Goal: Transaction & Acquisition: Book appointment/travel/reservation

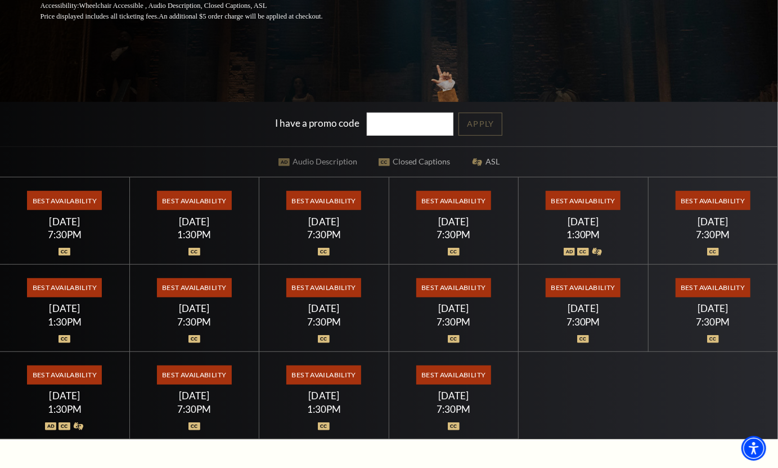
scroll to position [293, 0]
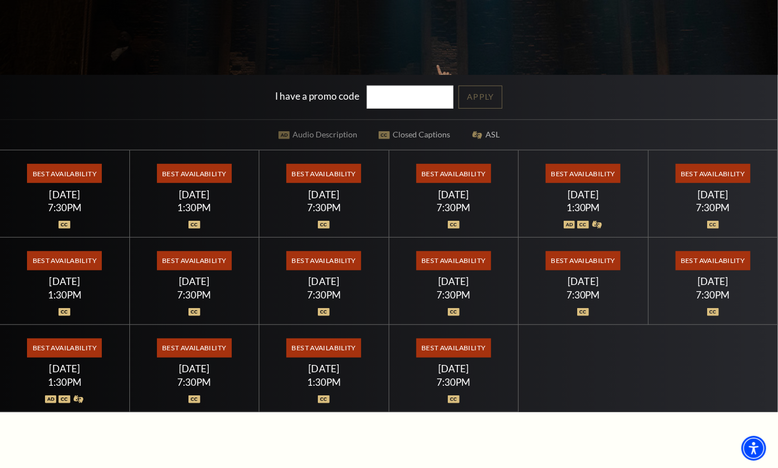
click at [193, 260] on span "Best Availability" at bounding box center [194, 260] width 75 height 19
click at [204, 284] on div "[DATE]" at bounding box center [194, 281] width 102 height 12
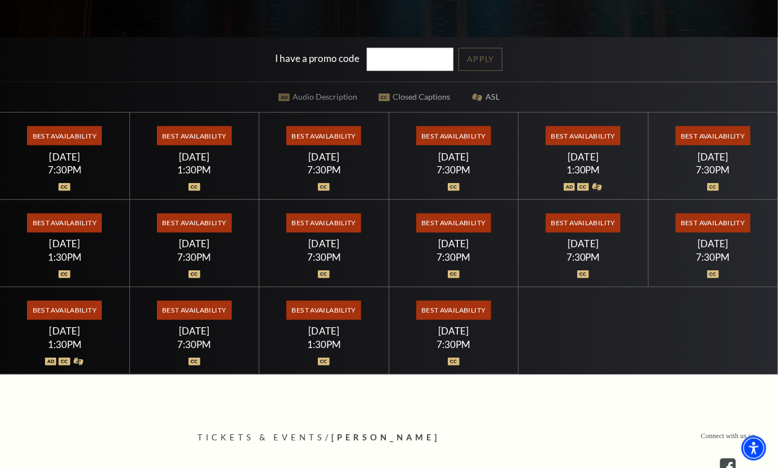
scroll to position [351, 0]
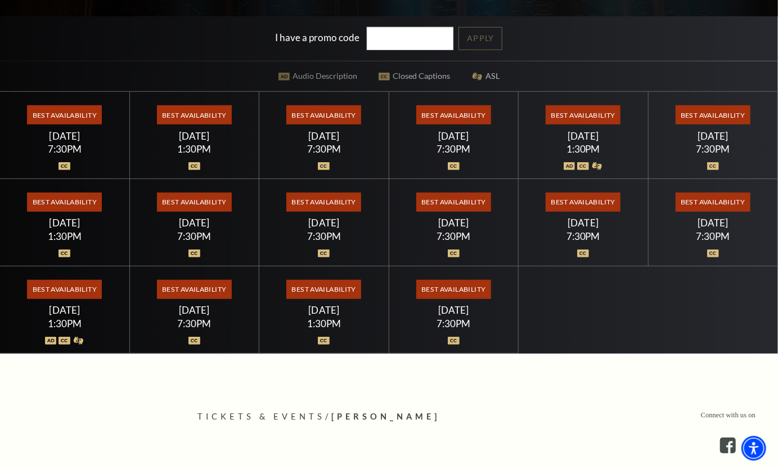
click at [189, 226] on div "[DATE]" at bounding box center [194, 223] width 102 height 12
click at [199, 208] on span "Best Availability" at bounding box center [194, 201] width 75 height 19
click at [195, 201] on span "Best Availability" at bounding box center [194, 201] width 75 height 19
click at [191, 288] on span "Best Availability" at bounding box center [194, 289] width 75 height 19
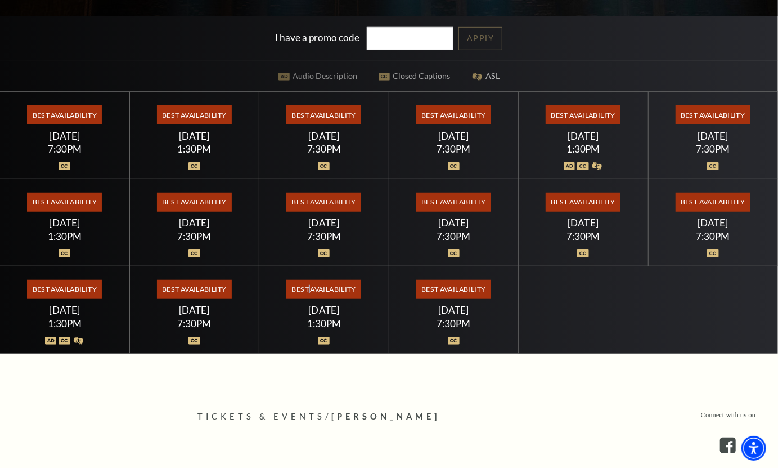
click at [309, 288] on span "Best Availability" at bounding box center [323, 289] width 75 height 19
click at [326, 318] on div "1:30PM" at bounding box center [324, 323] width 102 height 10
click at [211, 231] on div "7:30PM" at bounding box center [194, 236] width 102 height 10
click at [201, 237] on div "7:30PM" at bounding box center [194, 236] width 102 height 10
click at [208, 208] on span "Best Availability" at bounding box center [194, 201] width 75 height 19
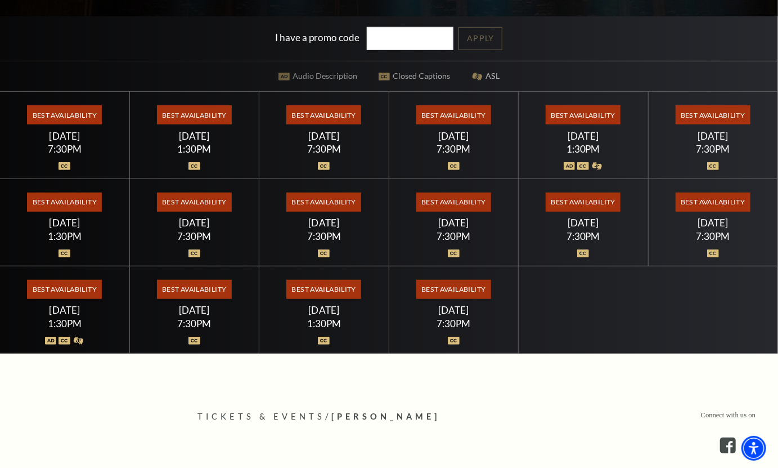
click at [208, 205] on span "Best Availability" at bounding box center [194, 201] width 75 height 19
click at [208, 202] on span "Best Availability" at bounding box center [194, 201] width 75 height 19
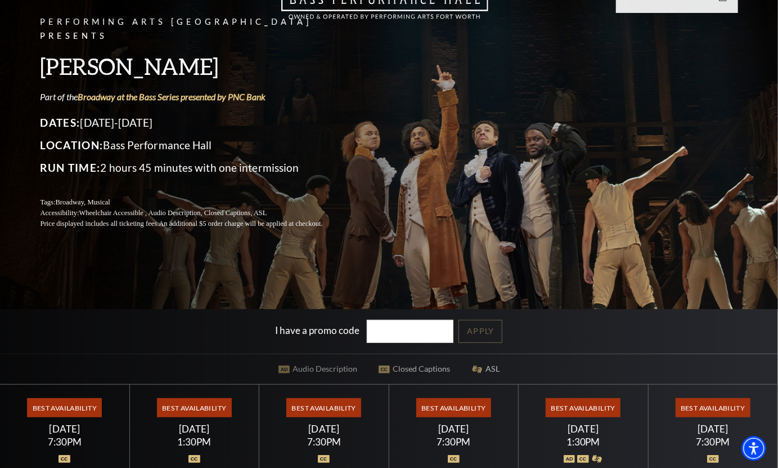
scroll to position [0, 0]
